Goal: Task Accomplishment & Management: Manage account settings

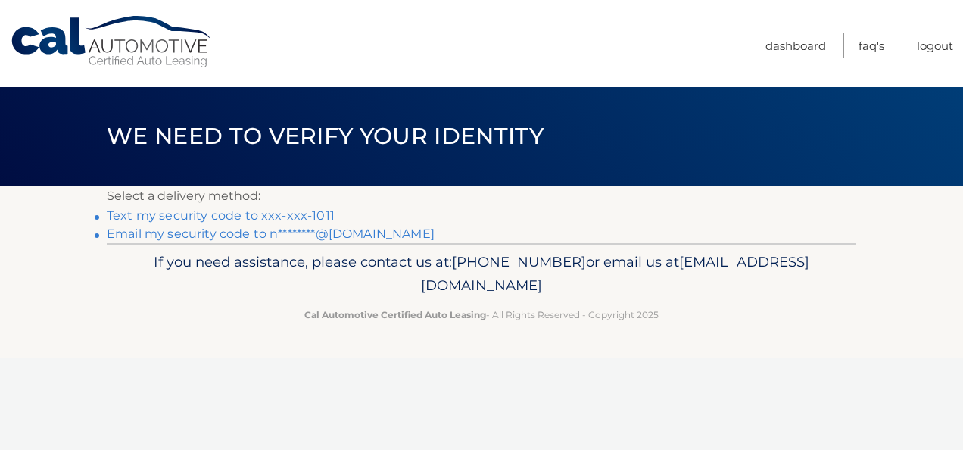
click at [268, 239] on link "Email my security code to n********@[DOMAIN_NAME]" at bounding box center [271, 233] width 328 height 14
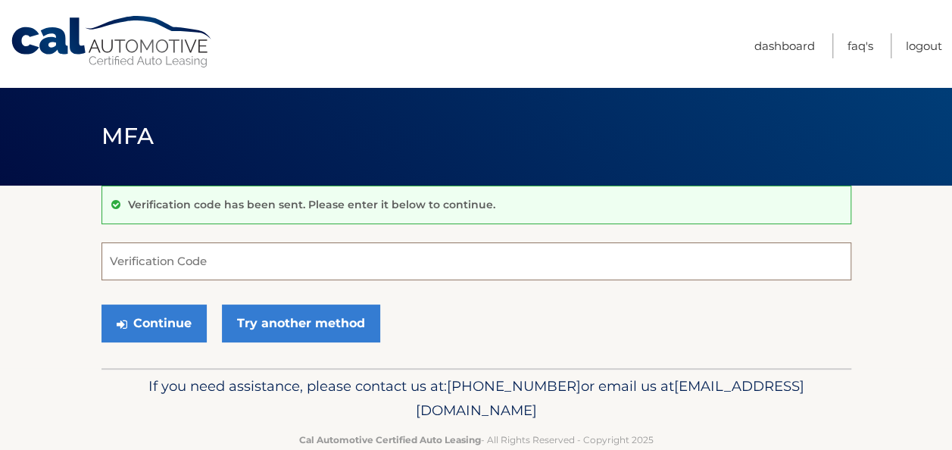
click at [138, 259] on input "Verification Code" at bounding box center [476, 261] width 750 height 38
click at [171, 259] on input "Verification Code" at bounding box center [476, 261] width 750 height 38
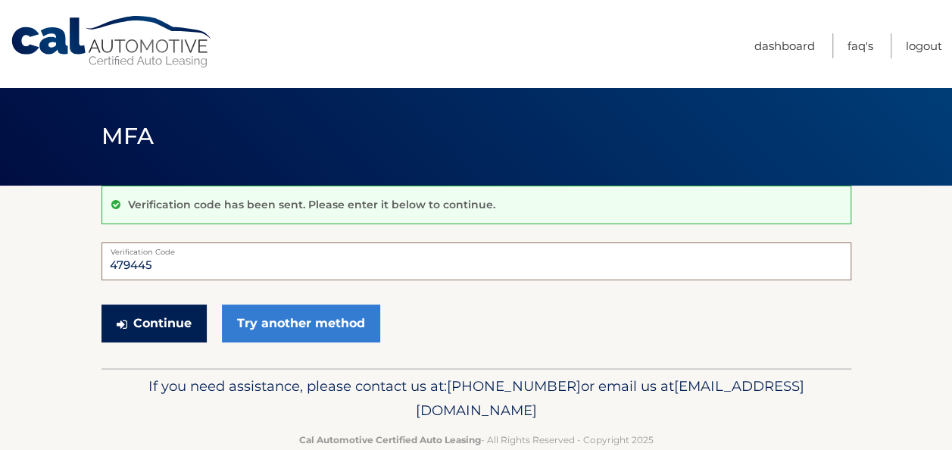
type input "479445"
click at [101, 304] on button "Continue" at bounding box center [153, 323] width 105 height 38
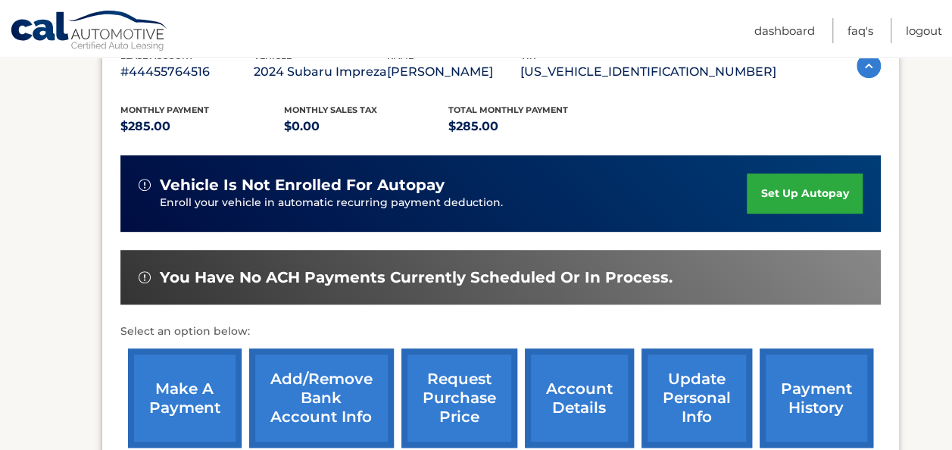
scroll to position [303, 0]
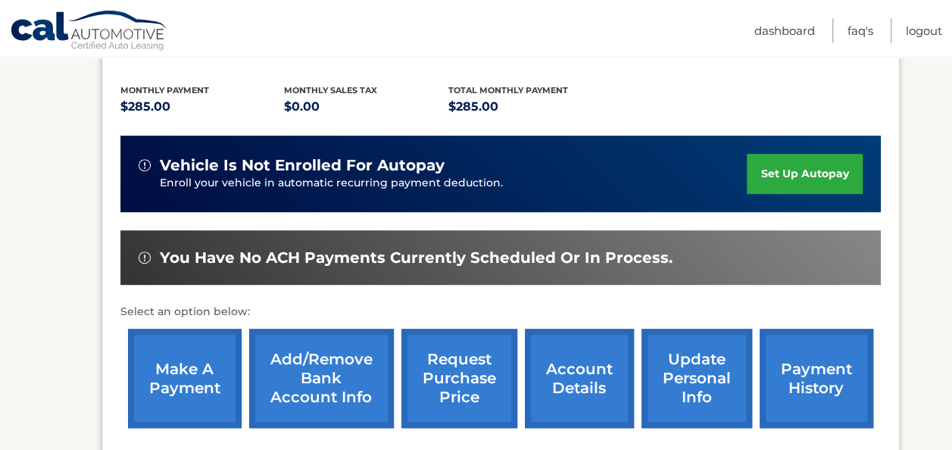
click at [185, 369] on link "make a payment" at bounding box center [185, 378] width 114 height 99
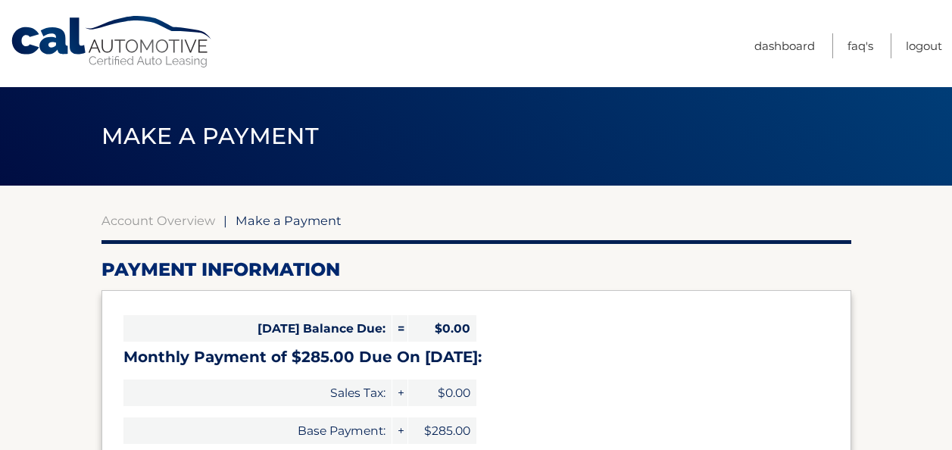
select select "ODg4ZmY3MWUtN2ZjMi00MjA4LWFkODktZGIzOTRmMTY2ZWU1"
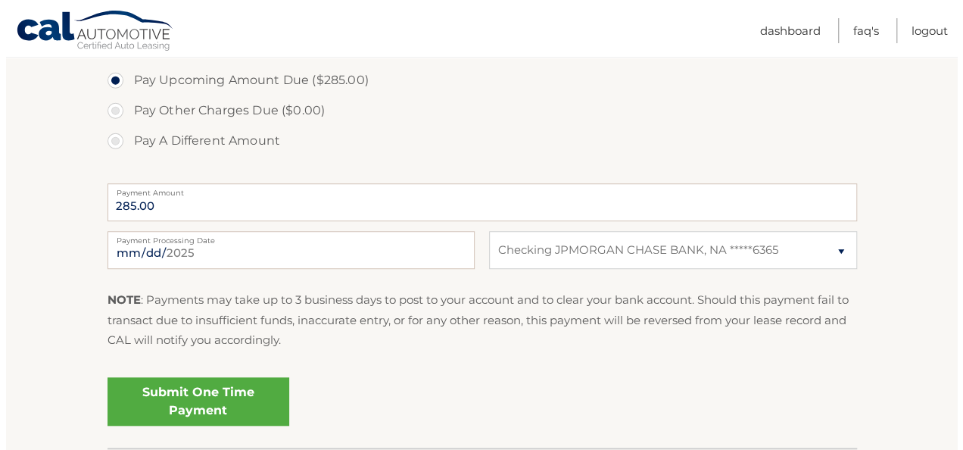
scroll to position [530, 0]
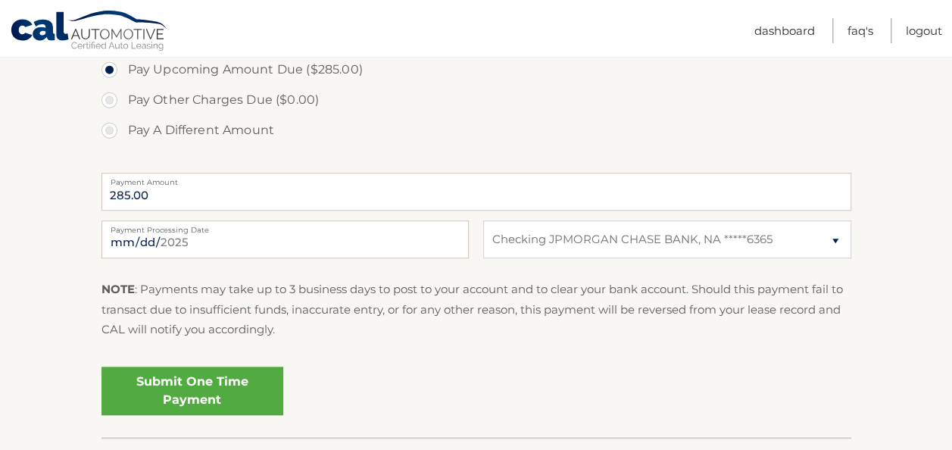
click at [167, 377] on link "Submit One Time Payment" at bounding box center [192, 390] width 182 height 48
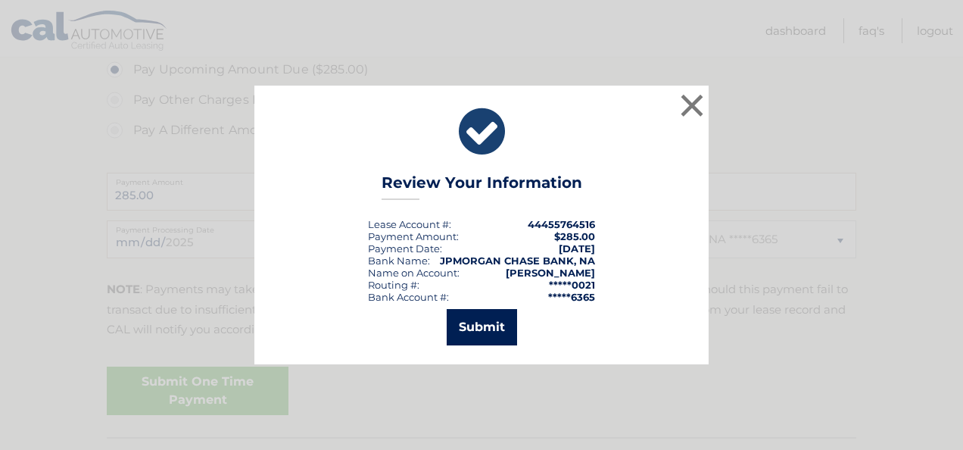
click at [478, 319] on button "Submit" at bounding box center [482, 327] width 70 height 36
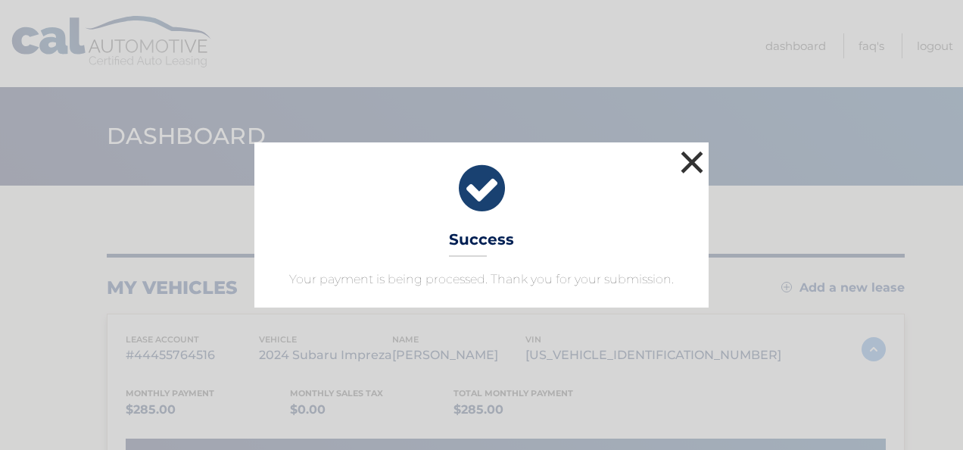
click at [693, 164] on button "×" at bounding box center [692, 162] width 30 height 30
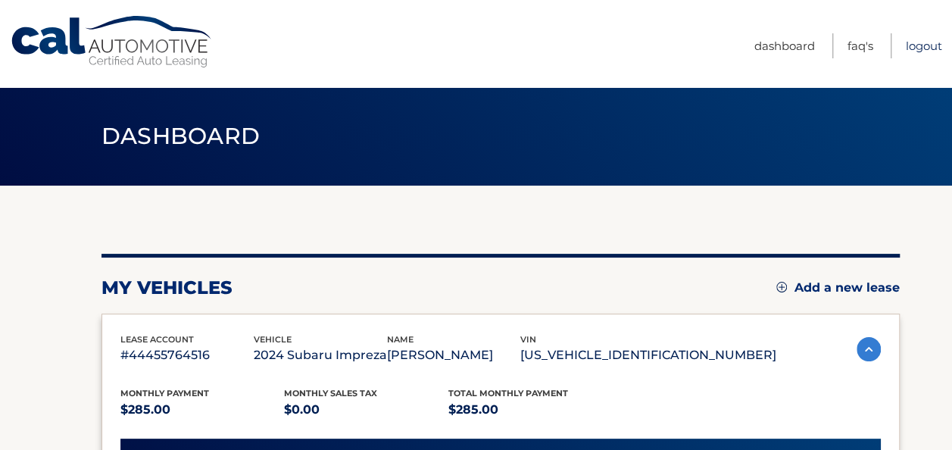
click at [921, 44] on link "Logout" at bounding box center [923, 45] width 36 height 25
